Goal: Use online tool/utility: Utilize a website feature to perform a specific function

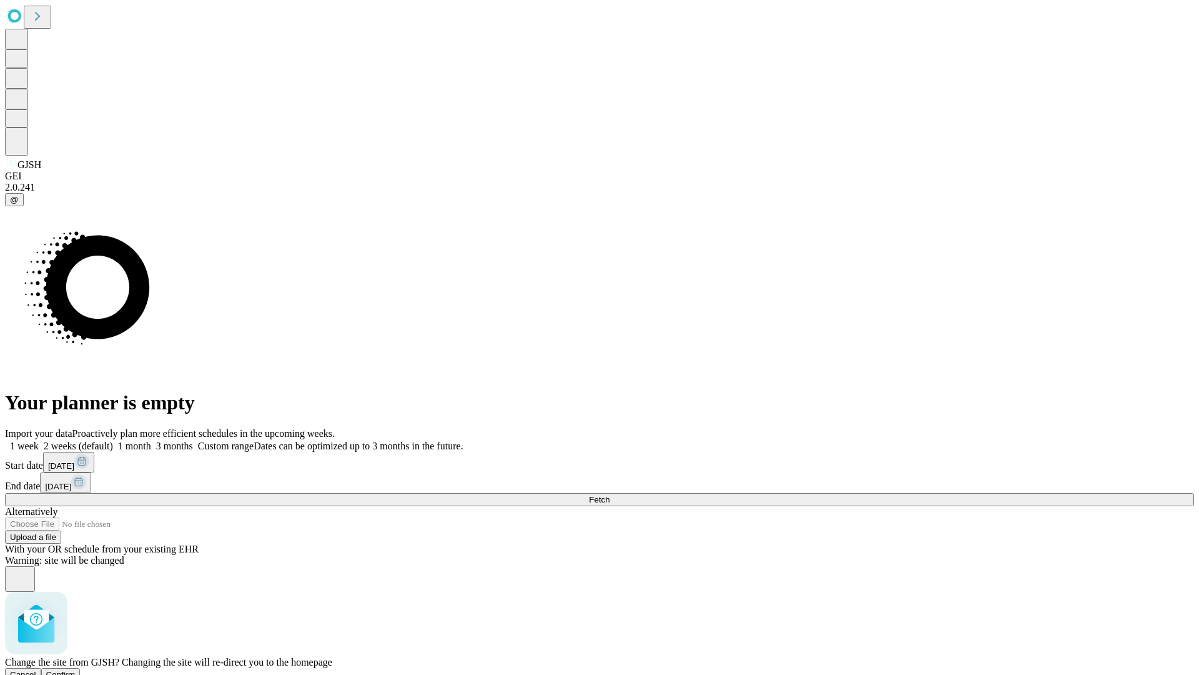
click at [76, 670] on span "Confirm" at bounding box center [60, 674] width 29 height 9
click at [151, 440] on label "1 month" at bounding box center [132, 445] width 38 height 11
click at [610, 495] on span "Fetch" at bounding box center [599, 499] width 21 height 9
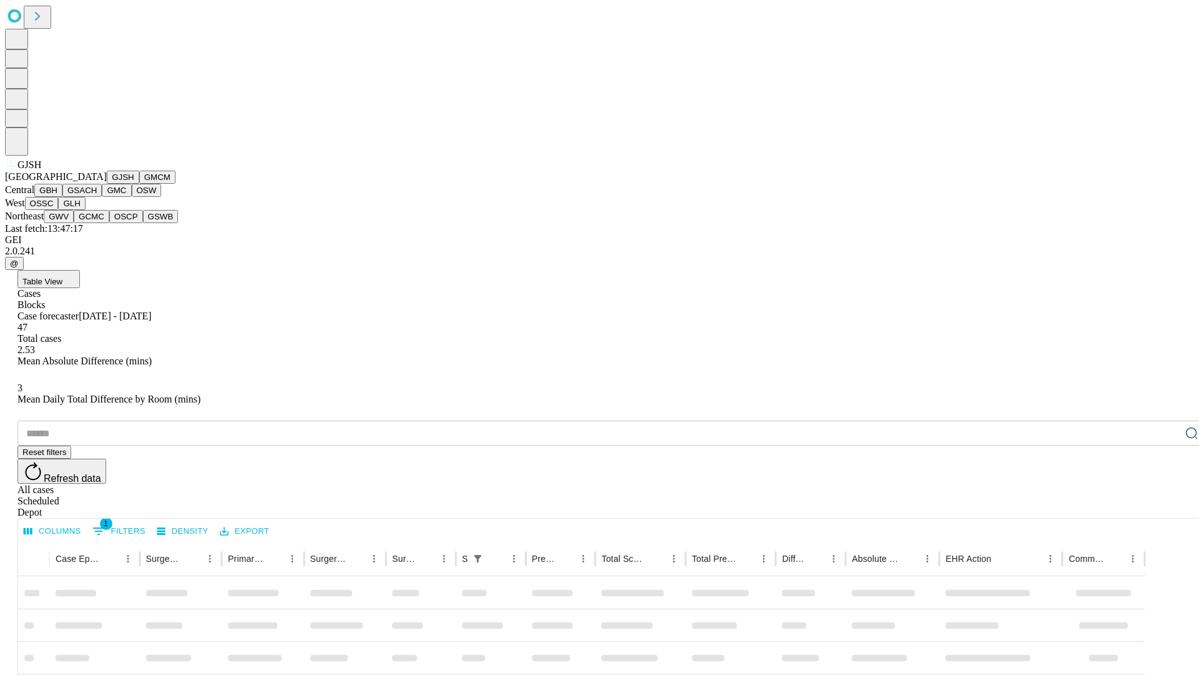
click at [139, 184] on button "GMCM" at bounding box center [157, 177] width 36 height 13
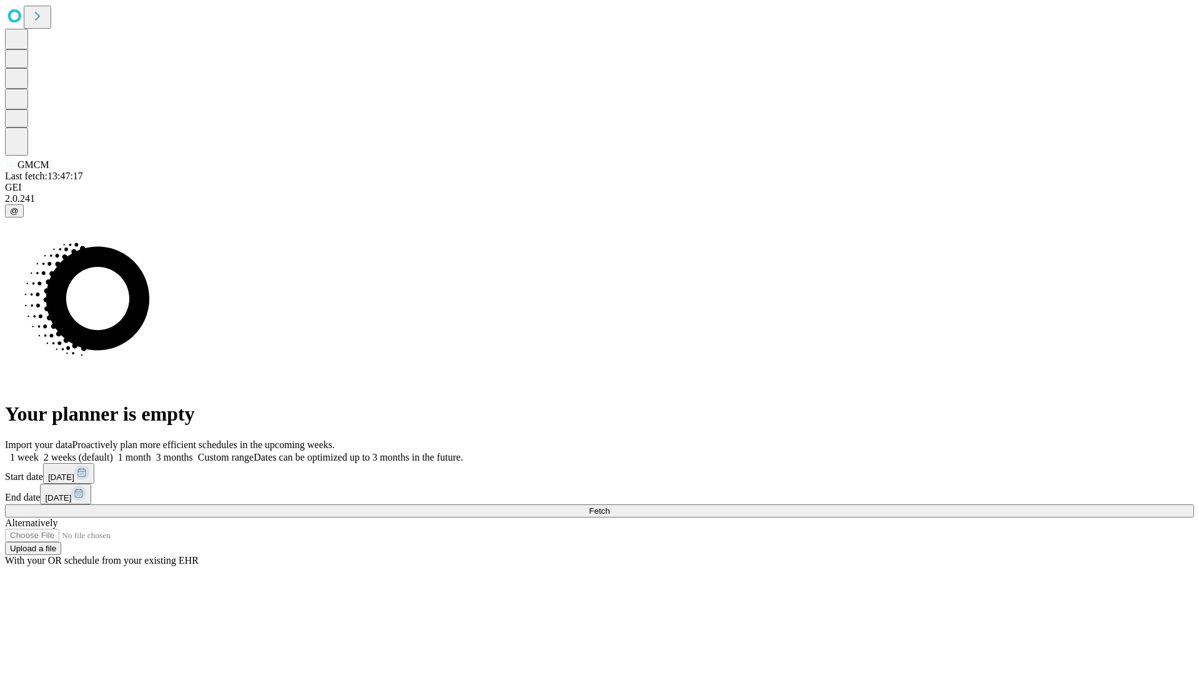
click at [151, 452] on label "1 month" at bounding box center [132, 457] width 38 height 11
click at [610, 506] on span "Fetch" at bounding box center [599, 510] width 21 height 9
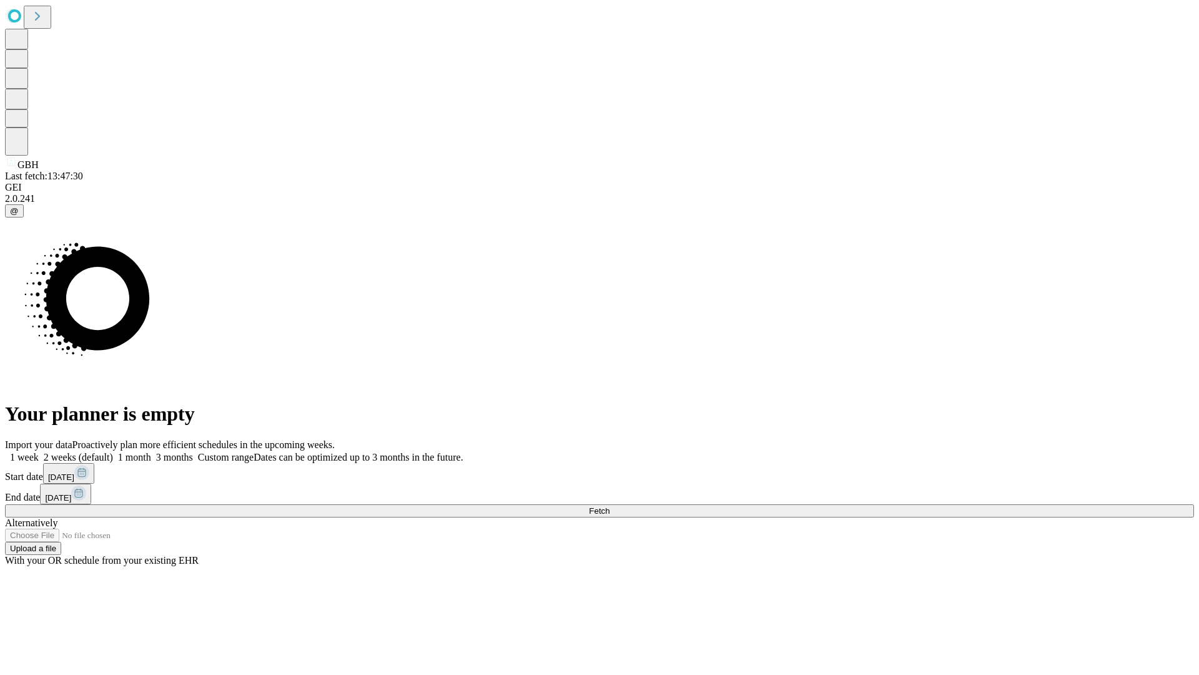
click at [610, 506] on span "Fetch" at bounding box center [599, 510] width 21 height 9
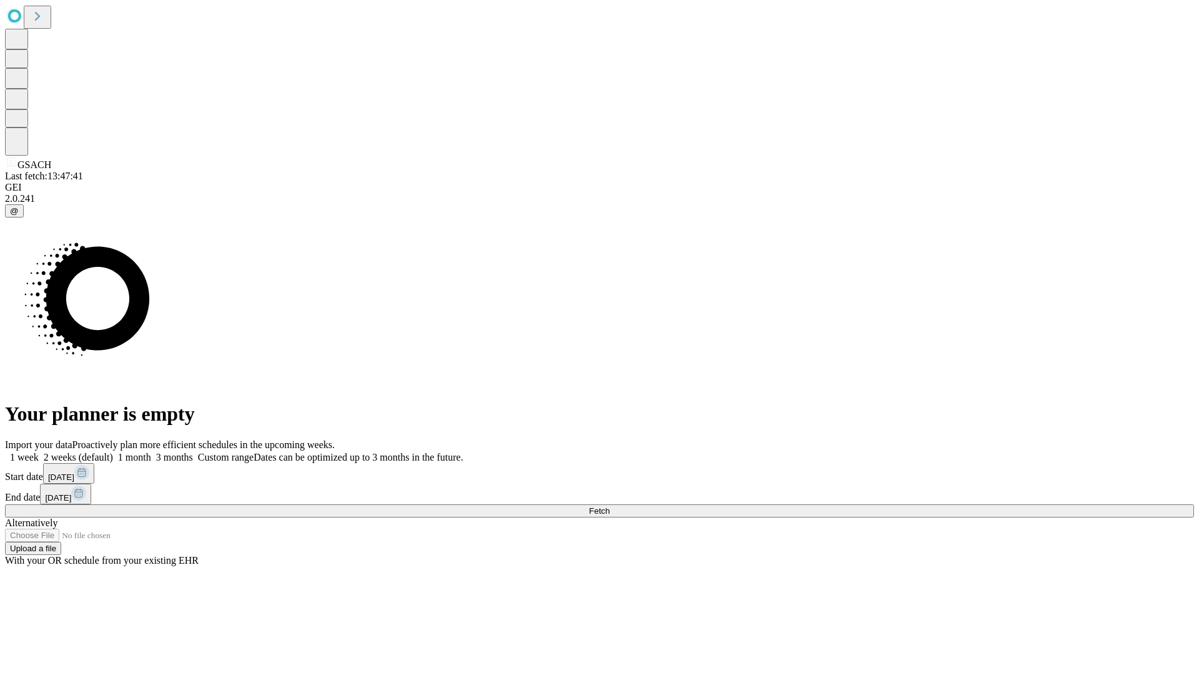
click at [151, 452] on label "1 month" at bounding box center [132, 457] width 38 height 11
click at [610, 506] on span "Fetch" at bounding box center [599, 510] width 21 height 9
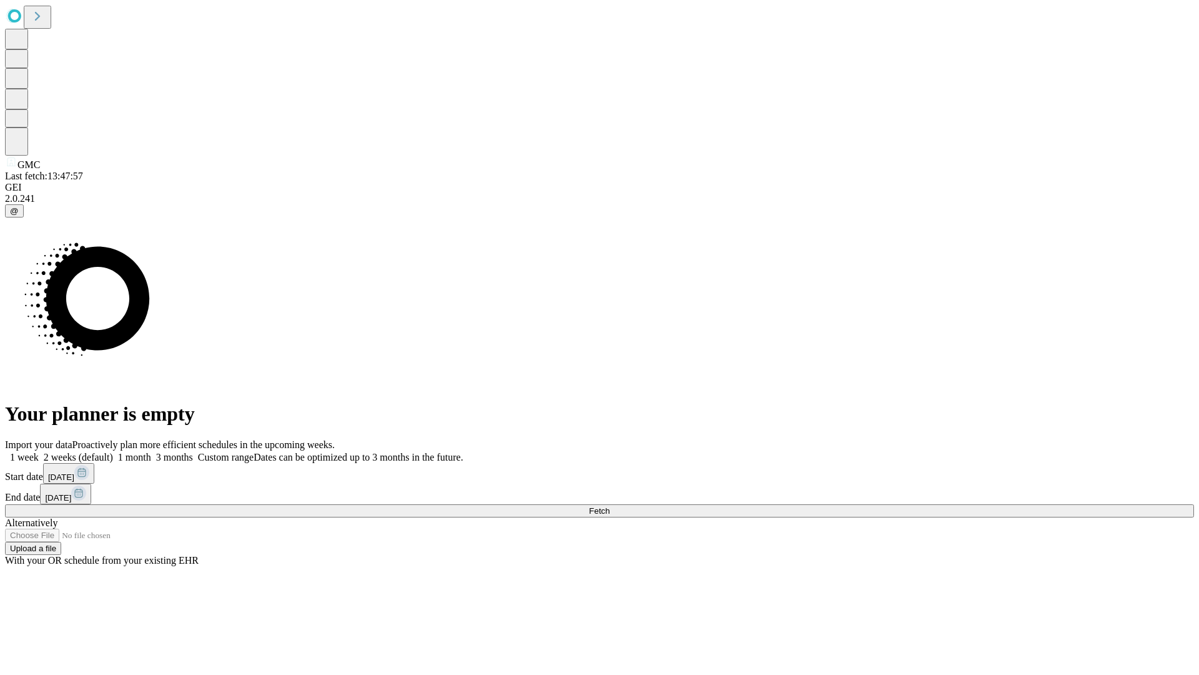
click at [151, 452] on label "1 month" at bounding box center [132, 457] width 38 height 11
click at [610, 506] on span "Fetch" at bounding box center [599, 510] width 21 height 9
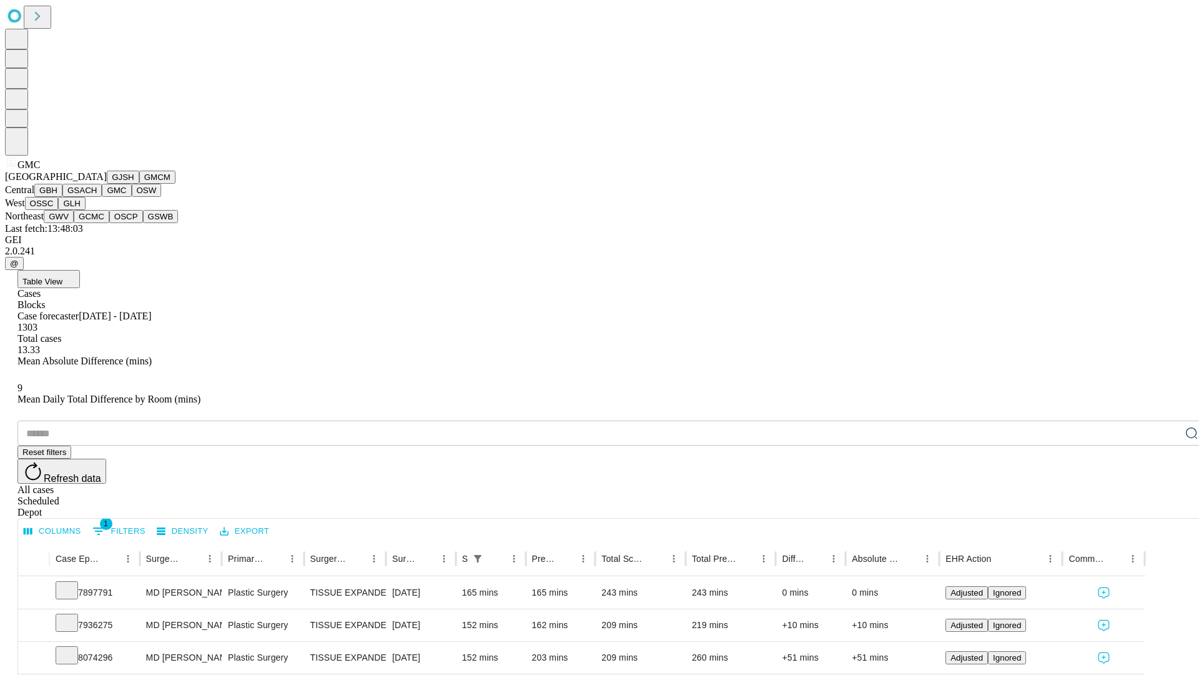
click at [132, 197] on button "OSW" at bounding box center [147, 190] width 30 height 13
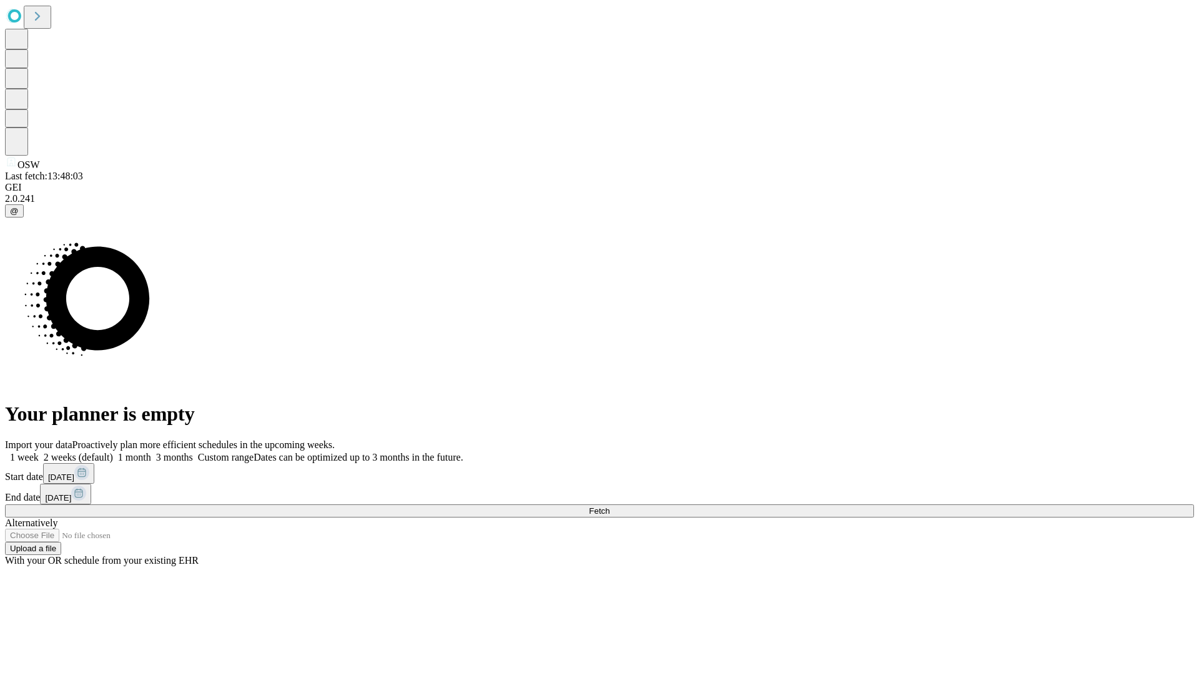
click at [610, 506] on span "Fetch" at bounding box center [599, 510] width 21 height 9
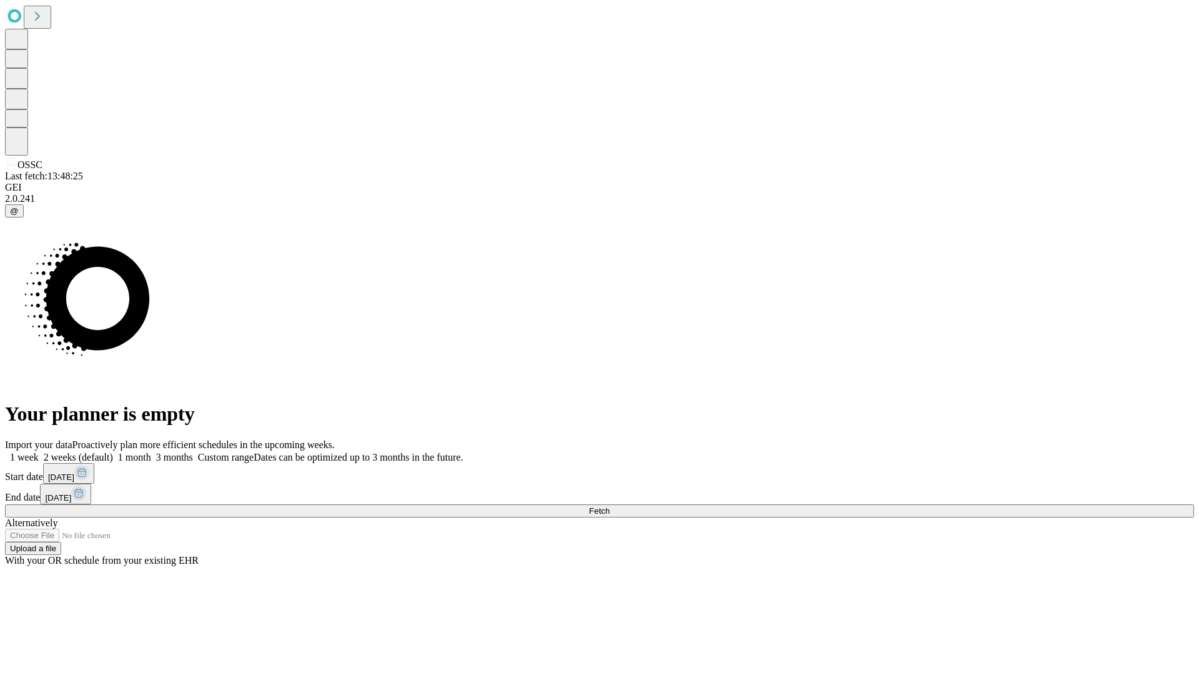
click at [610, 506] on span "Fetch" at bounding box center [599, 510] width 21 height 9
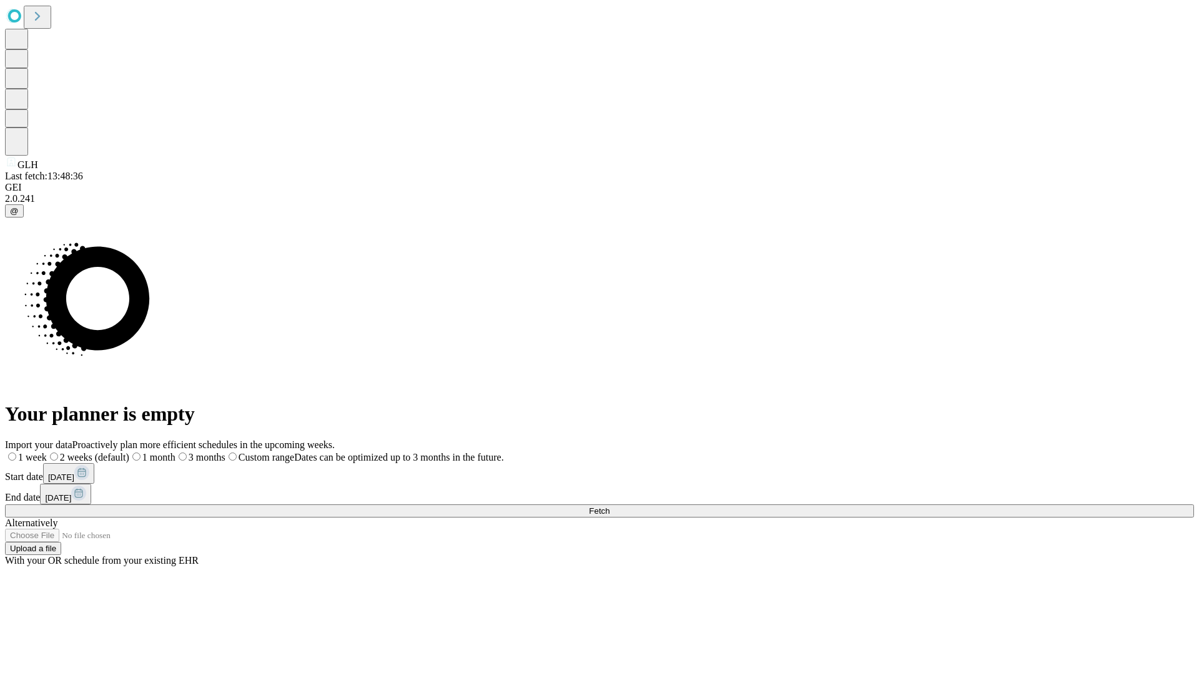
click at [176, 452] on label "1 month" at bounding box center [152, 457] width 46 height 11
click at [610, 506] on span "Fetch" at bounding box center [599, 510] width 21 height 9
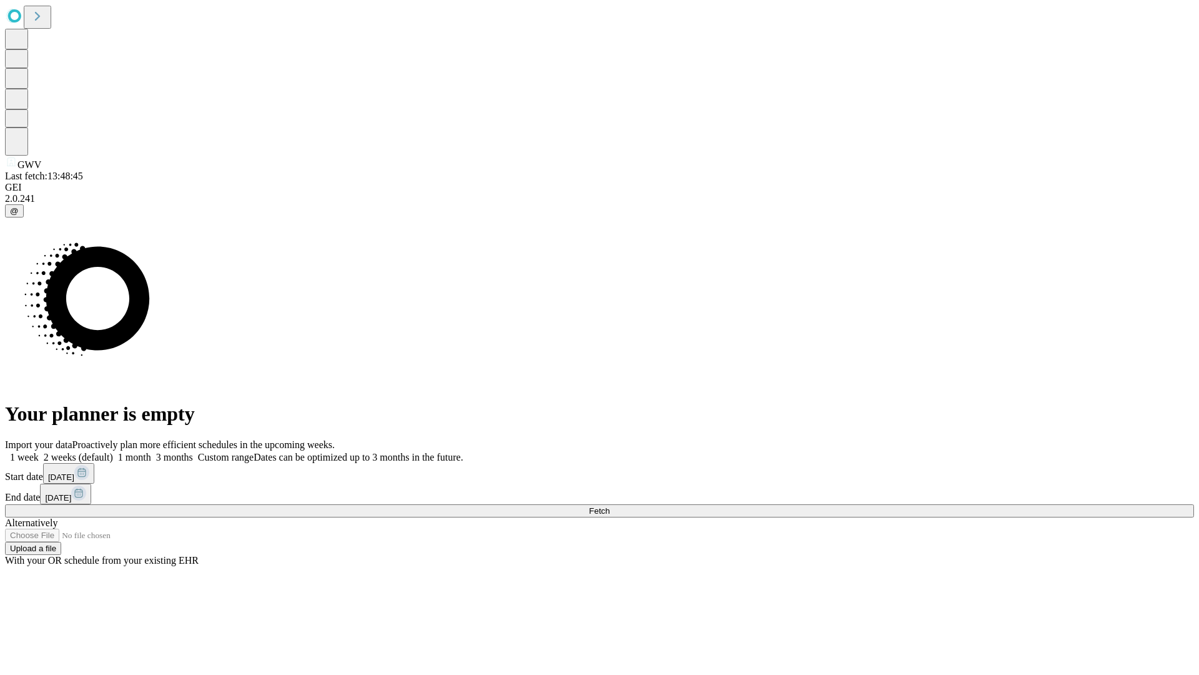
click at [151, 452] on label "1 month" at bounding box center [132, 457] width 38 height 11
click at [610, 506] on span "Fetch" at bounding box center [599, 510] width 21 height 9
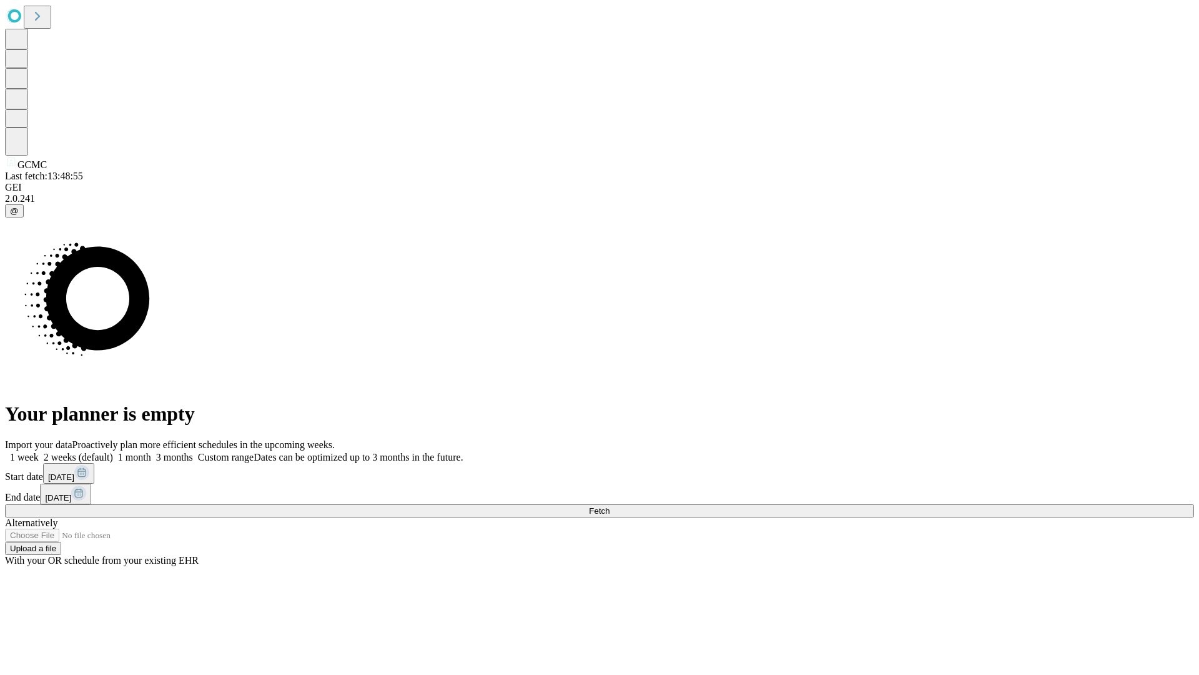
click at [151, 452] on label "1 month" at bounding box center [132, 457] width 38 height 11
click at [610, 506] on span "Fetch" at bounding box center [599, 510] width 21 height 9
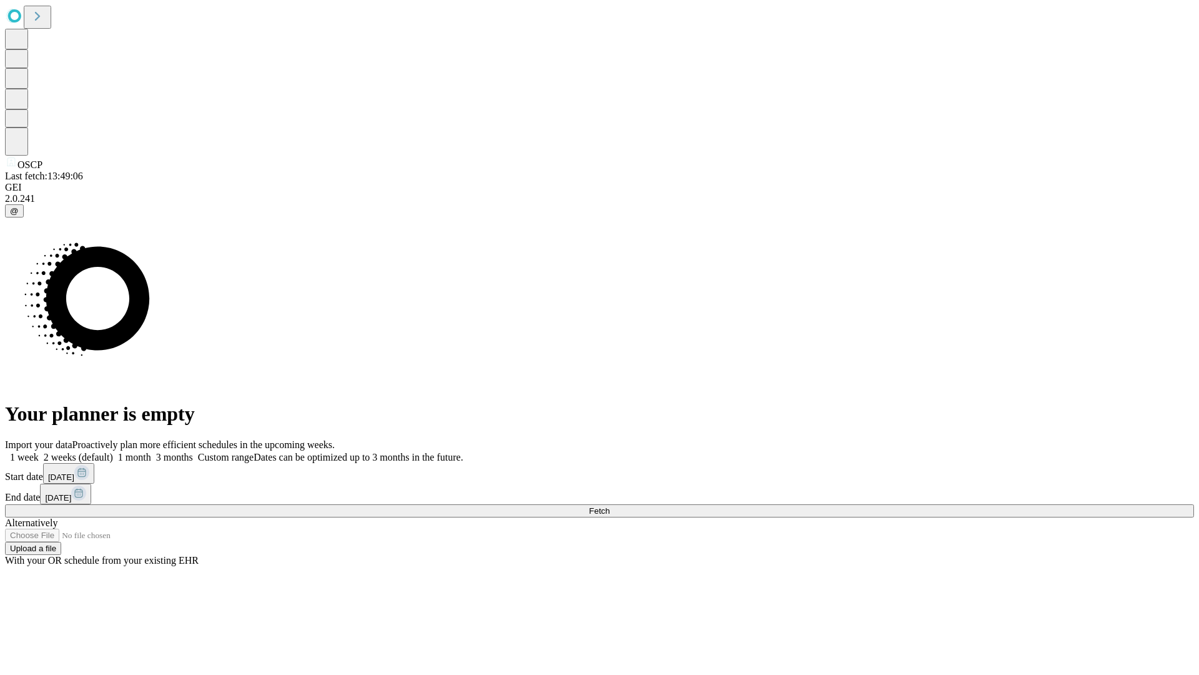
click at [151, 452] on label "1 month" at bounding box center [132, 457] width 38 height 11
click at [610, 506] on span "Fetch" at bounding box center [599, 510] width 21 height 9
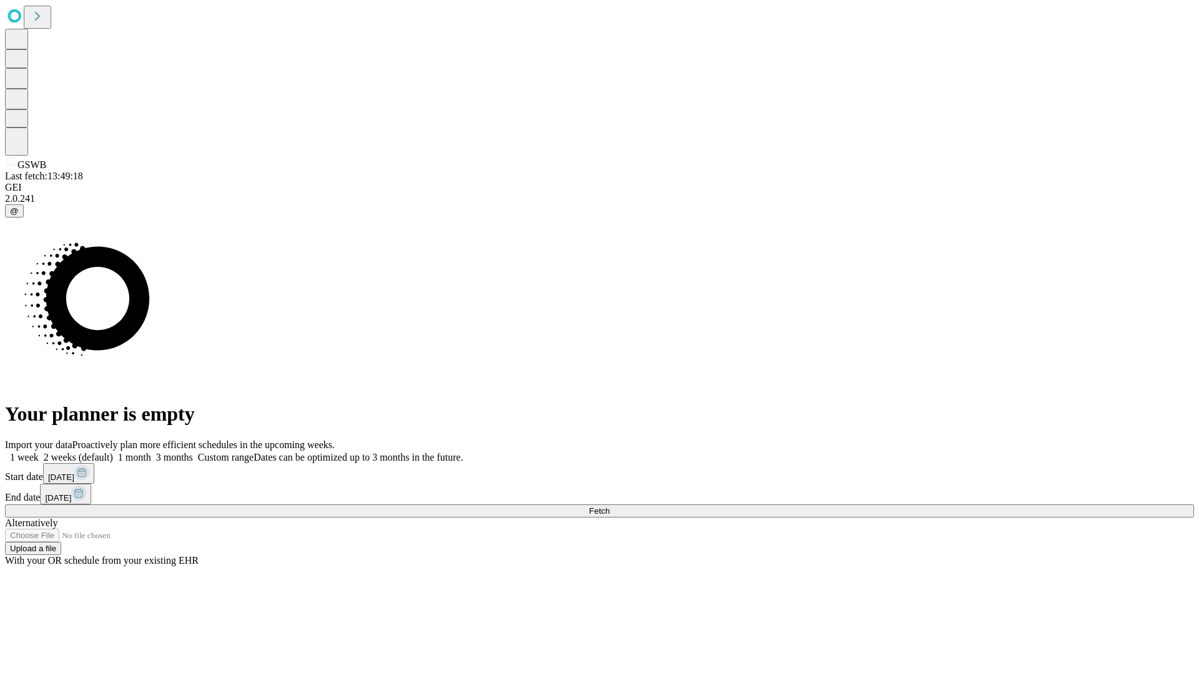
click at [151, 452] on label "1 month" at bounding box center [132, 457] width 38 height 11
click at [610, 506] on span "Fetch" at bounding box center [599, 510] width 21 height 9
